Goal: Entertainment & Leisure: Browse casually

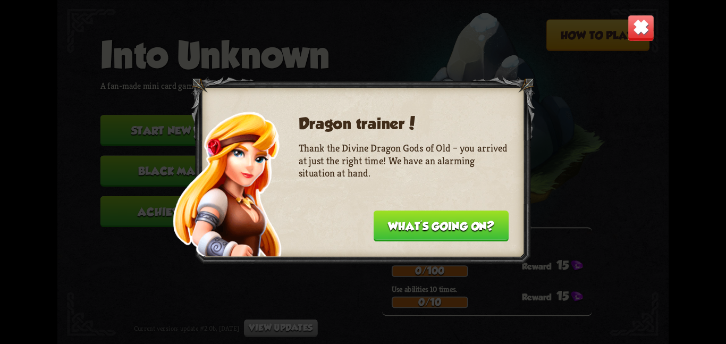
click at [417, 229] on button "What's going on?" at bounding box center [441, 225] width 135 height 31
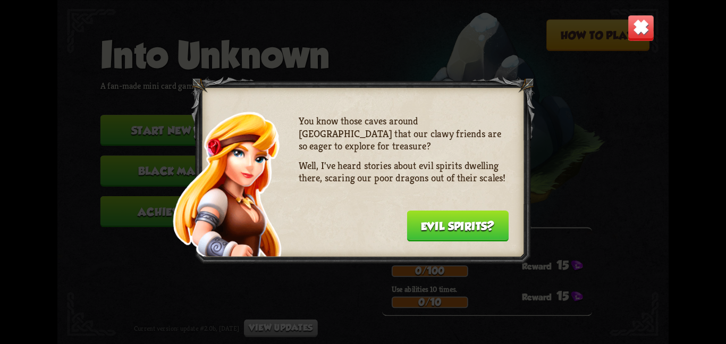
click at [417, 229] on button "Evil spirits?" at bounding box center [458, 225] width 102 height 31
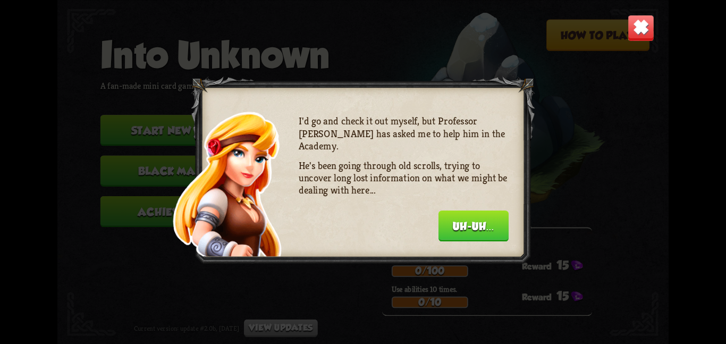
click at [417, 229] on div "I'd go and check it out myself, but Professor [PERSON_NAME] has asked me to hel…" at bounding box center [404, 177] width 210 height 124
click at [445, 231] on button "Uh-uh..." at bounding box center [473, 225] width 70 height 31
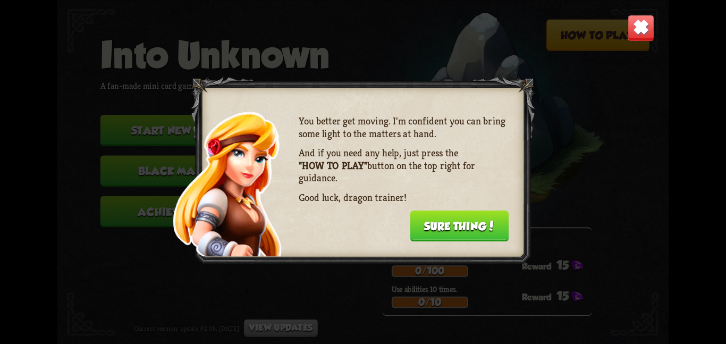
click at [646, 32] on img at bounding box center [641, 27] width 27 height 27
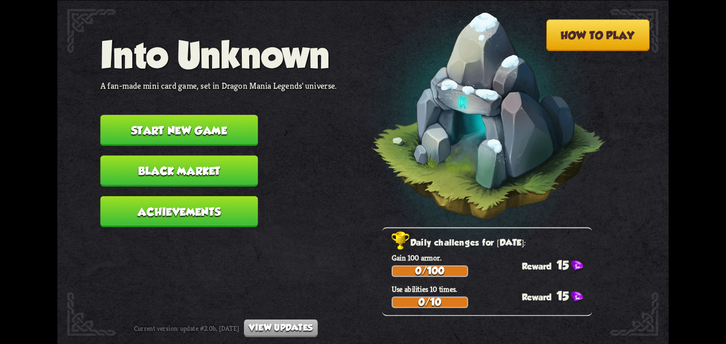
click at [230, 129] on button "Start new game" at bounding box center [179, 130] width 158 height 31
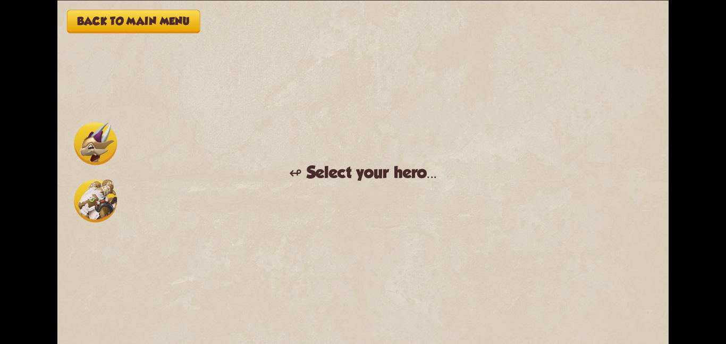
click at [412, 218] on div "Back to main menu ↫ Select your hero... You muster all your courage and set out…" at bounding box center [362, 172] width 611 height 344
click at [97, 145] on img at bounding box center [95, 143] width 43 height 43
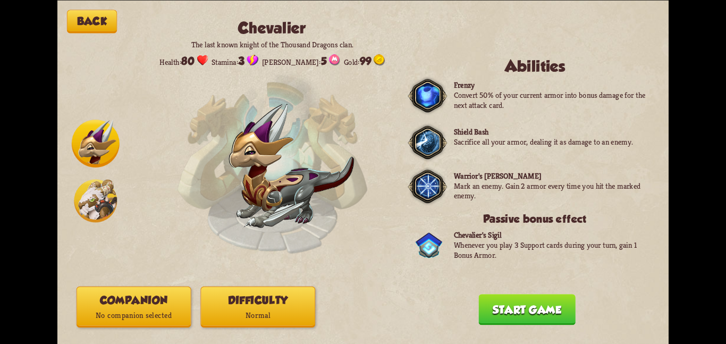
click at [106, 204] on img at bounding box center [95, 200] width 43 height 43
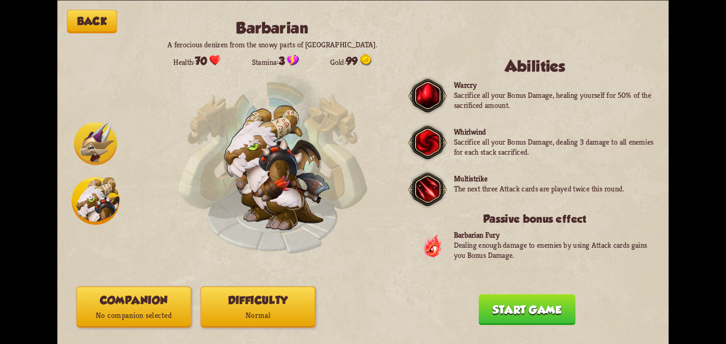
click at [103, 149] on img at bounding box center [95, 143] width 43 height 43
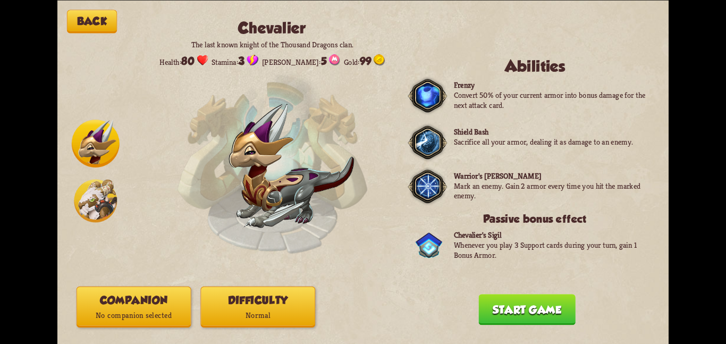
click at [103, 150] on img at bounding box center [96, 144] width 48 height 48
click at [102, 196] on img at bounding box center [95, 200] width 43 height 43
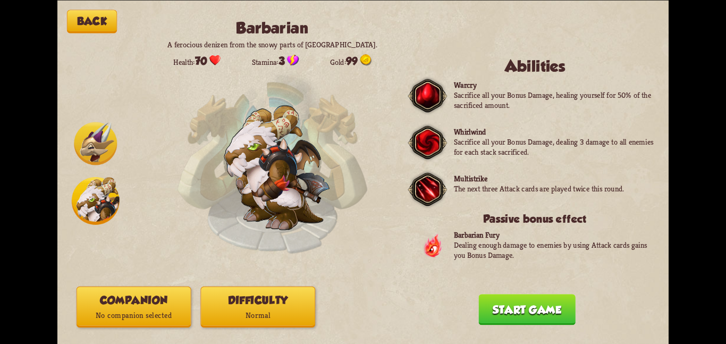
click at [503, 318] on button "Start game" at bounding box center [526, 309] width 97 height 31
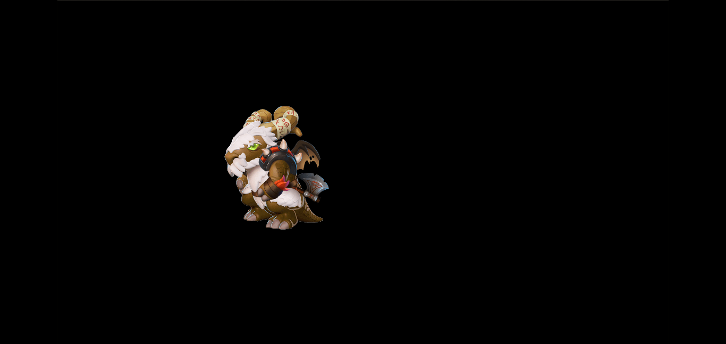
click at [348, 216] on div "Back Barbarian A ferocious denizen from the snowy parts of [GEOGRAPHIC_DATA]. H…" at bounding box center [362, 172] width 611 height 344
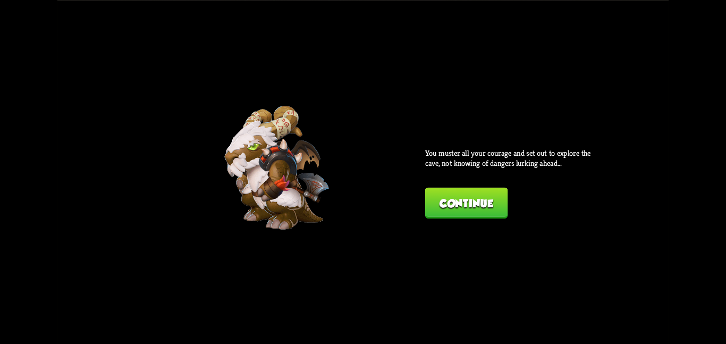
click at [467, 195] on button "Continue" at bounding box center [466, 202] width 82 height 31
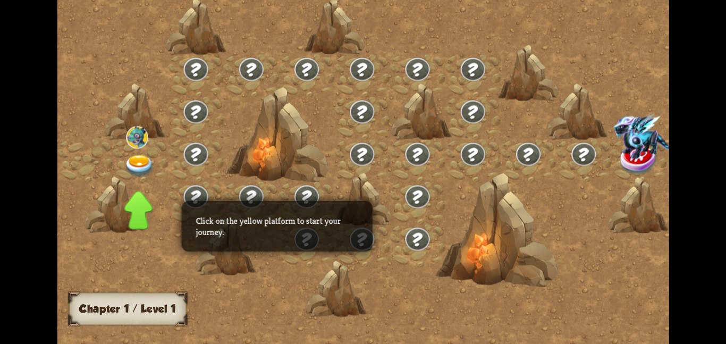
click at [620, 157] on img at bounding box center [639, 159] width 38 height 31
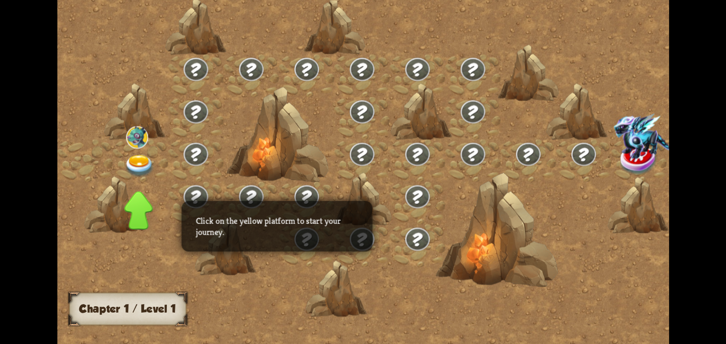
click at [620, 157] on img at bounding box center [639, 159] width 38 height 31
click at [614, 157] on img at bounding box center [649, 135] width 71 height 45
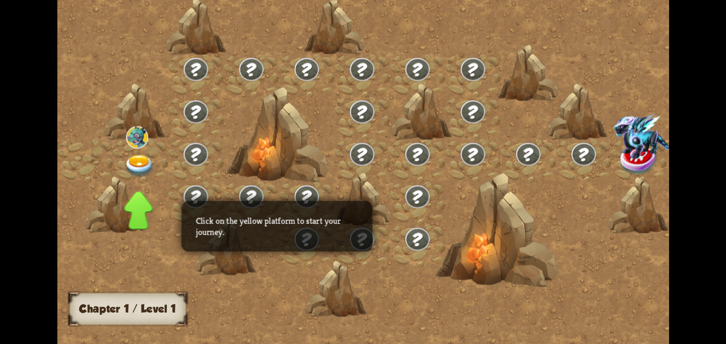
click at [614, 157] on img at bounding box center [649, 135] width 71 height 45
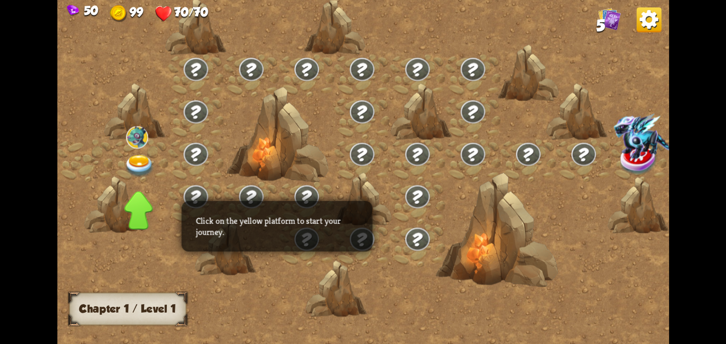
click at [142, 161] on img at bounding box center [139, 166] width 31 height 22
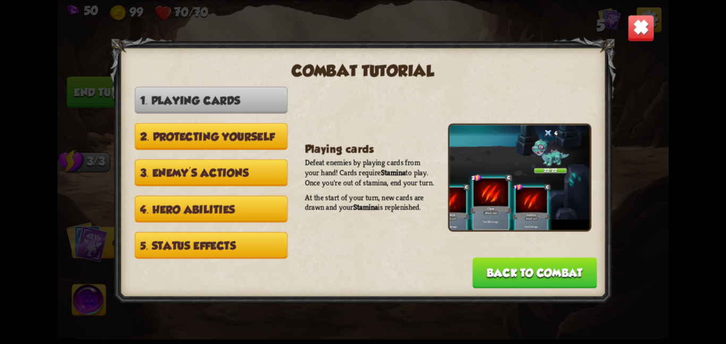
click at [636, 34] on img at bounding box center [641, 27] width 27 height 27
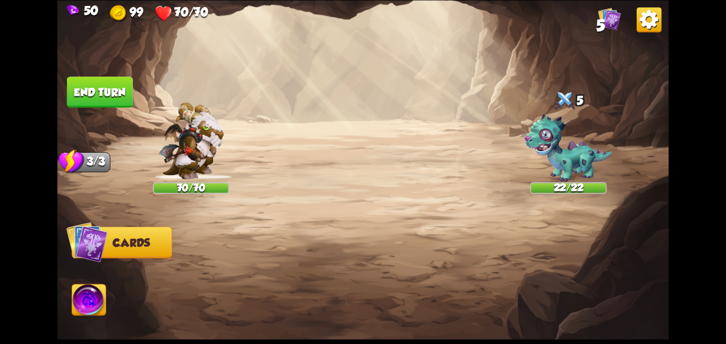
click at [273, 128] on img at bounding box center [362, 172] width 611 height 344
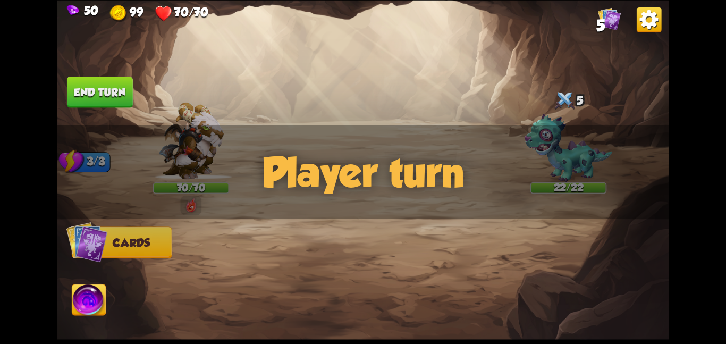
click at [571, 156] on div "Player turn" at bounding box center [362, 172] width 611 height 94
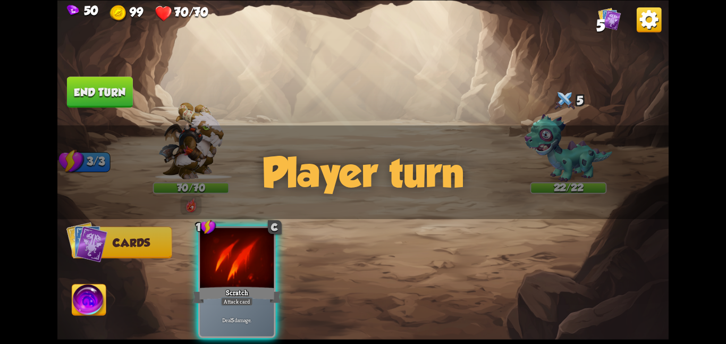
click at [570, 159] on div "Player turn" at bounding box center [362, 172] width 611 height 94
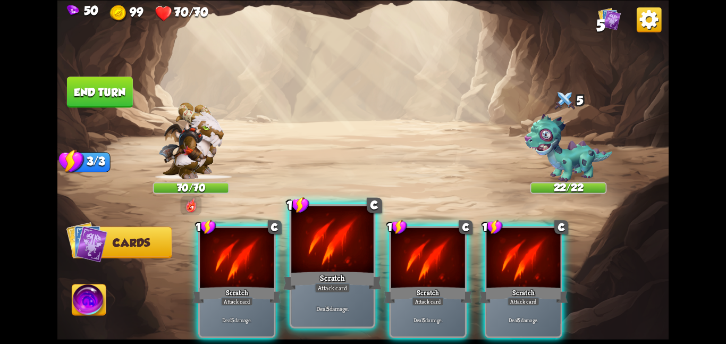
click at [347, 281] on div "Scratch" at bounding box center [332, 280] width 98 height 22
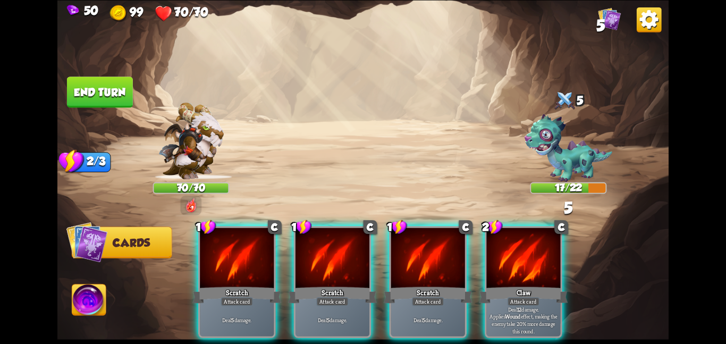
click at [538, 154] on img at bounding box center [569, 148] width 88 height 68
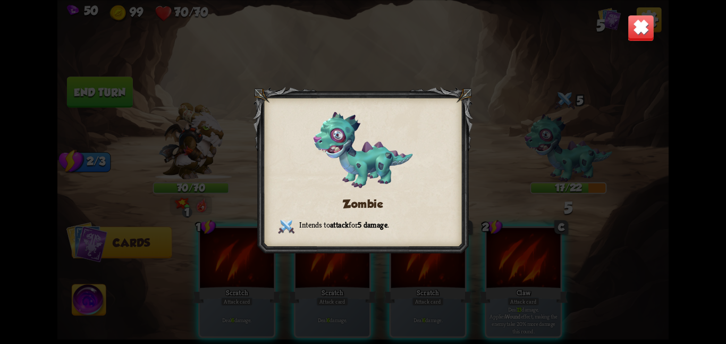
click at [420, 182] on div at bounding box center [362, 172] width 219 height 171
click at [481, 255] on div "Zombie Intends to attack for 5 damage ." at bounding box center [362, 172] width 611 height 344
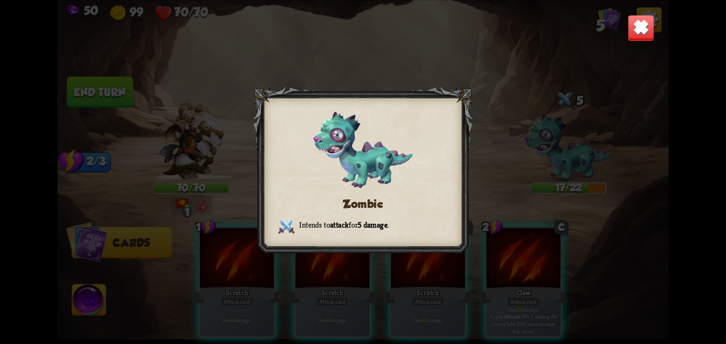
click at [425, 271] on div "Zombie Intends to attack for 5 damage ." at bounding box center [362, 172] width 611 height 344
click at [355, 208] on h3 "Zombie" at bounding box center [363, 204] width 170 height 12
